Goal: Register for event/course: Register for event/course

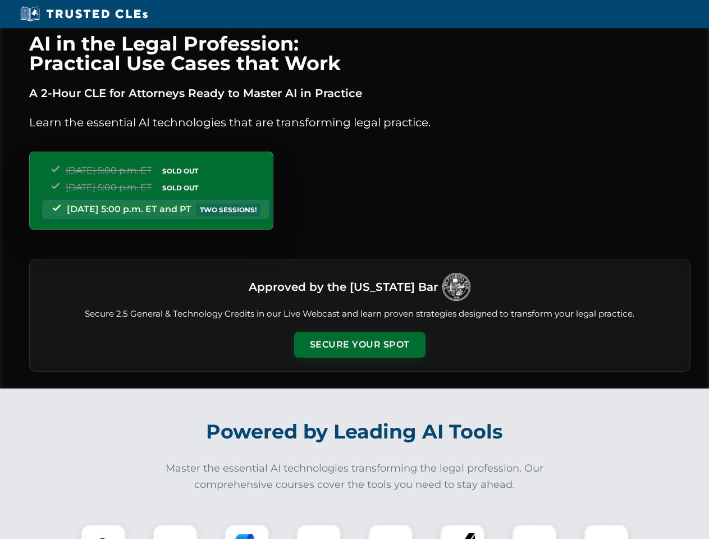
click at [359, 345] on button "Secure Your Spot" at bounding box center [359, 345] width 131 height 26
click at [103, 532] on img at bounding box center [103, 547] width 33 height 33
